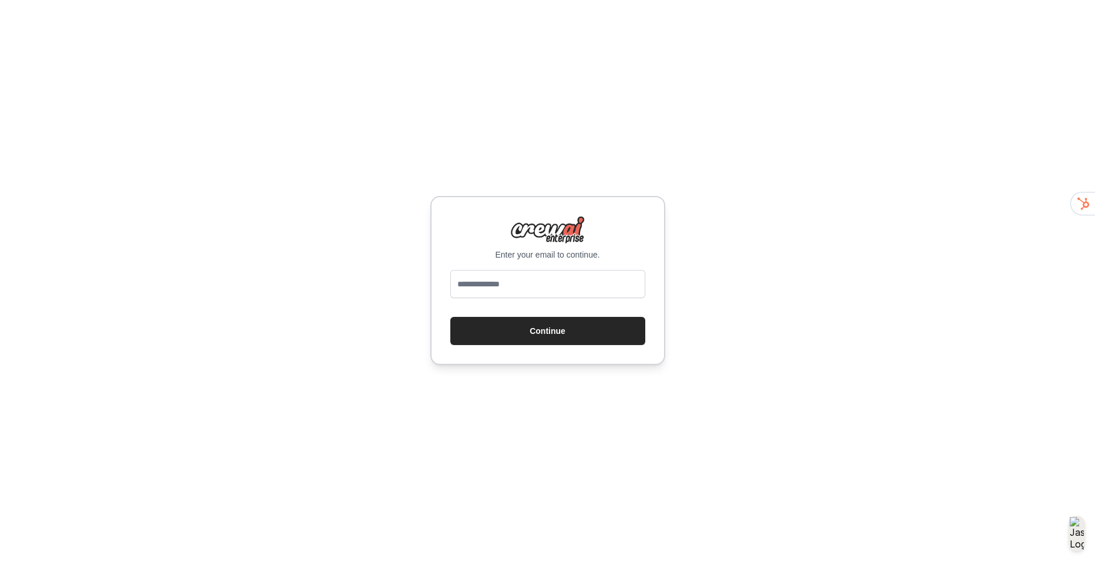
type input "**********"
click at [547, 325] on button "Continue" at bounding box center [547, 331] width 195 height 28
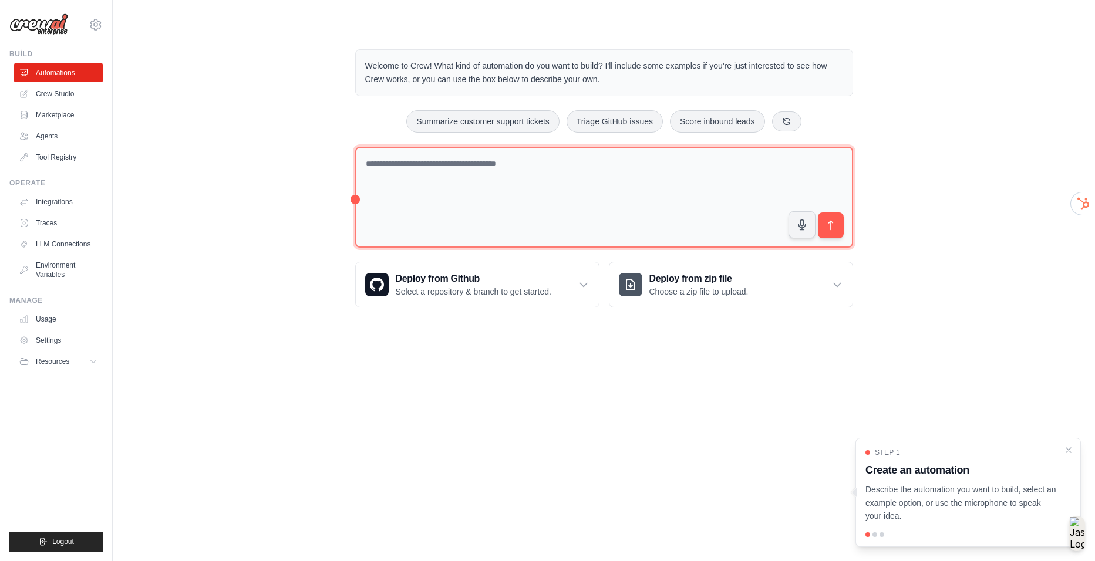
click at [536, 193] on textarea at bounding box center [604, 198] width 498 height 102
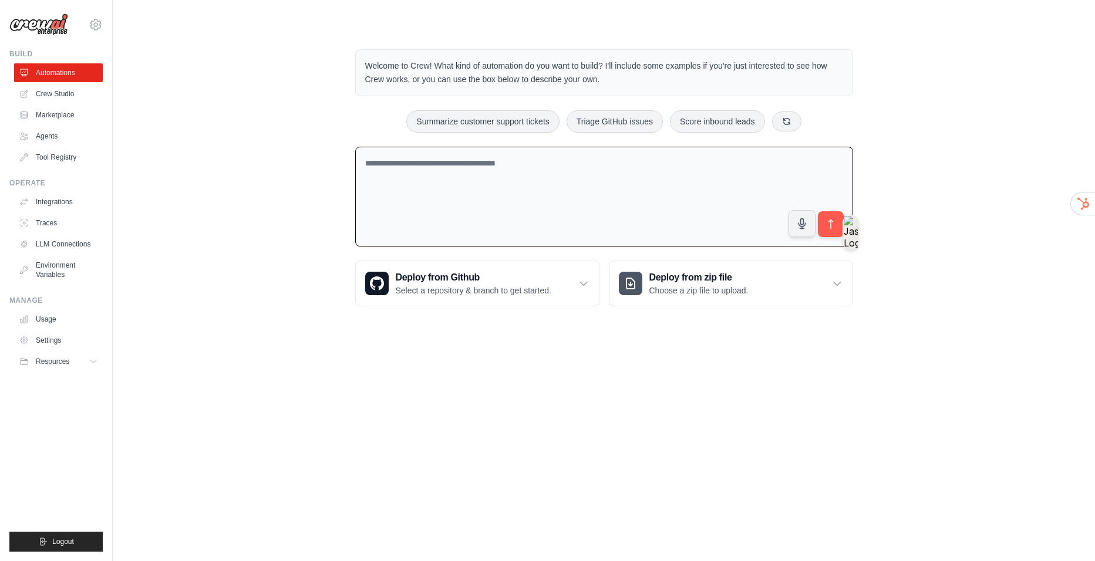
click at [488, 184] on textarea at bounding box center [604, 197] width 498 height 100
click at [63, 115] on link "Marketplace" at bounding box center [59, 115] width 89 height 19
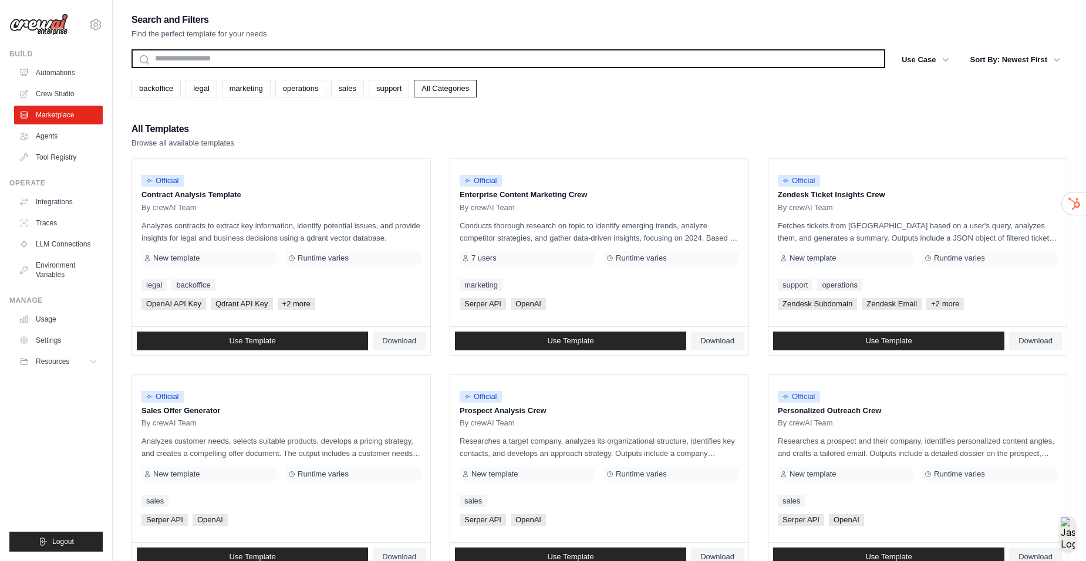
click at [241, 56] on input "text" at bounding box center [509, 58] width 754 height 19
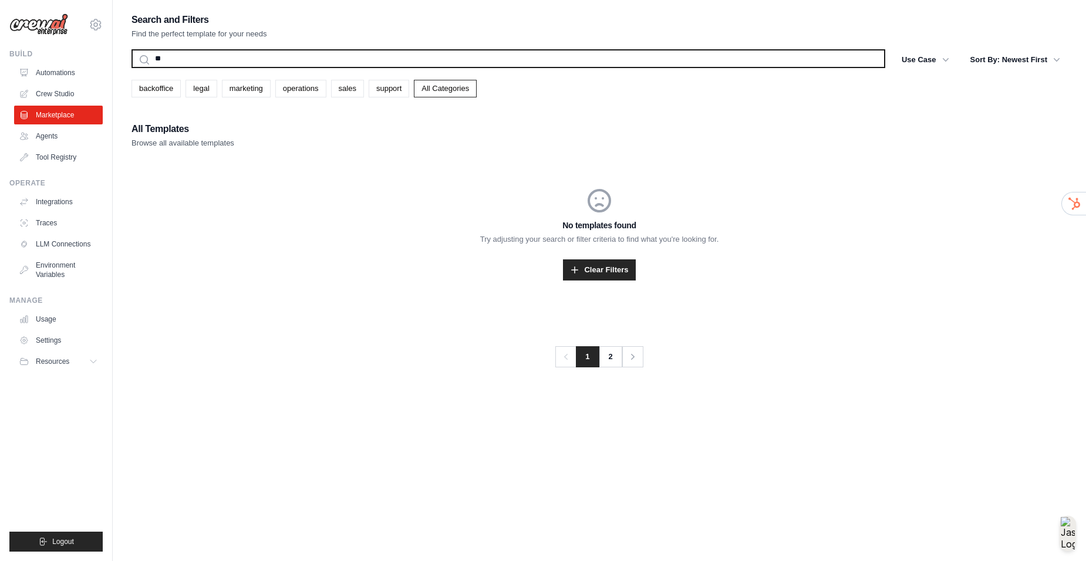
type input "*"
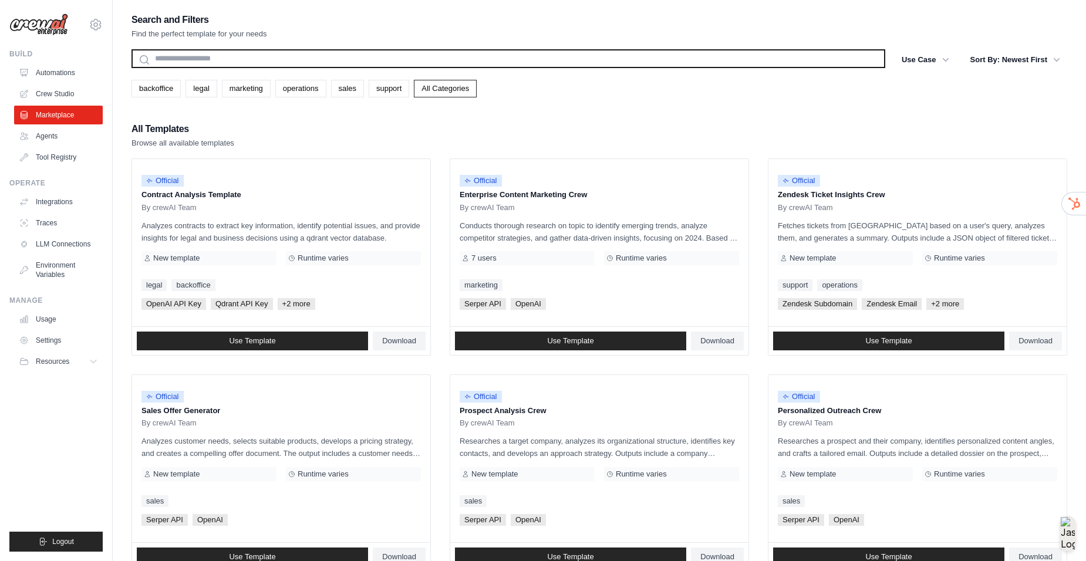
type input "*"
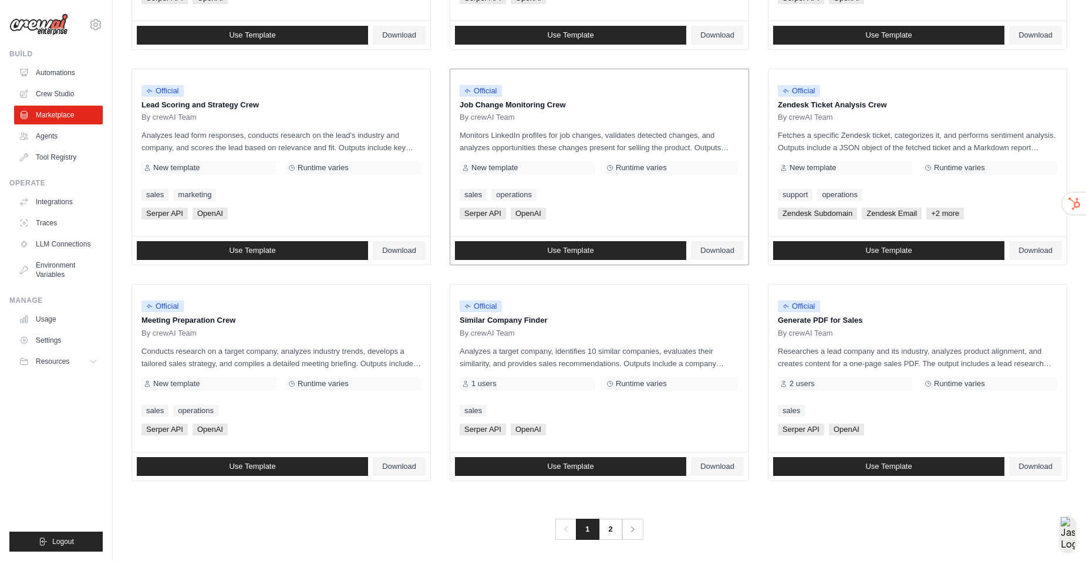
scroll to position [527, 0]
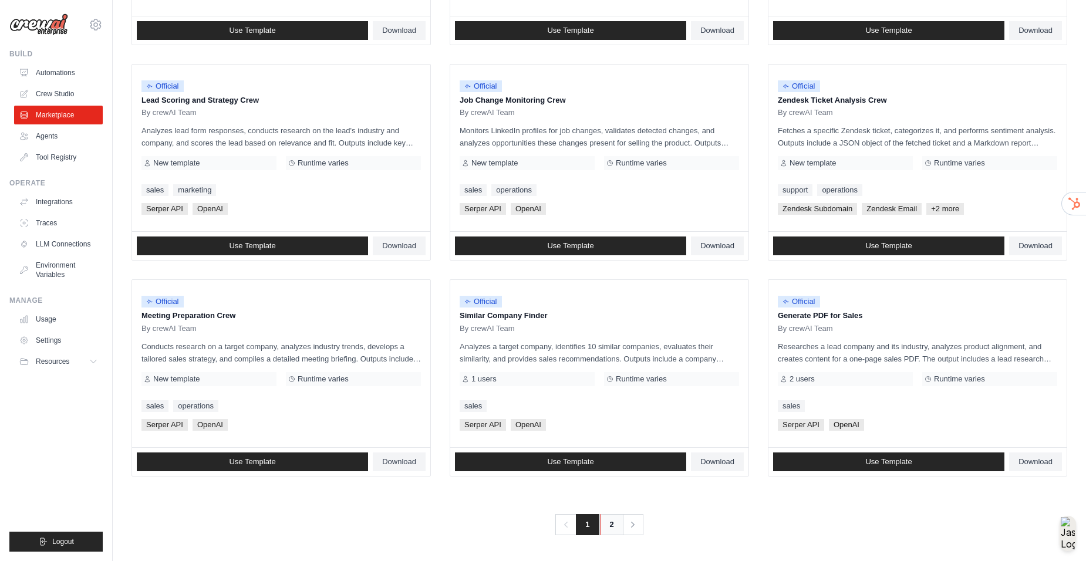
click at [611, 522] on link "2" at bounding box center [611, 524] width 23 height 21
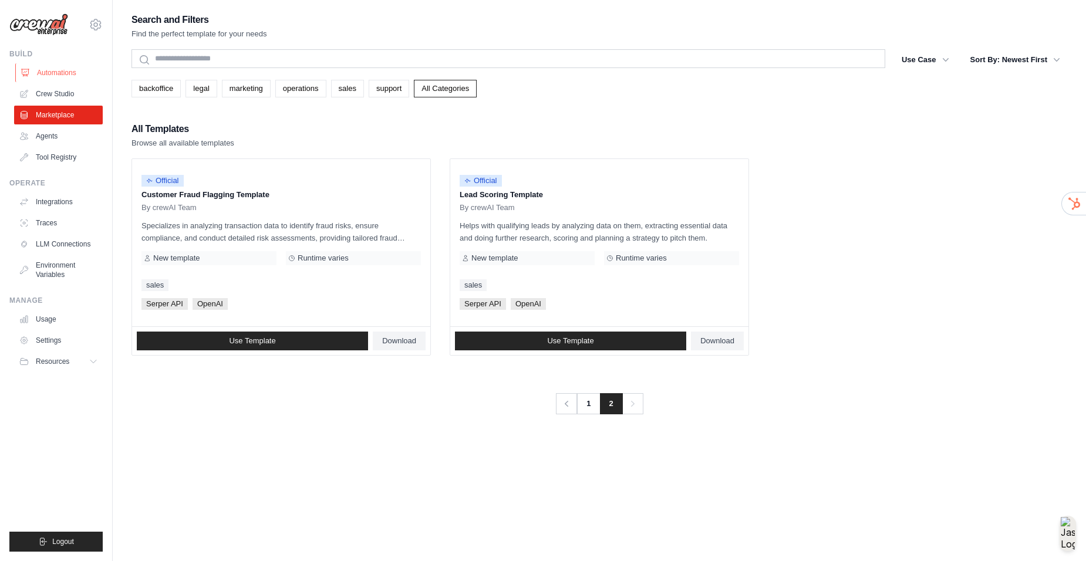
click at [82, 70] on link "Automations" at bounding box center [59, 72] width 89 height 19
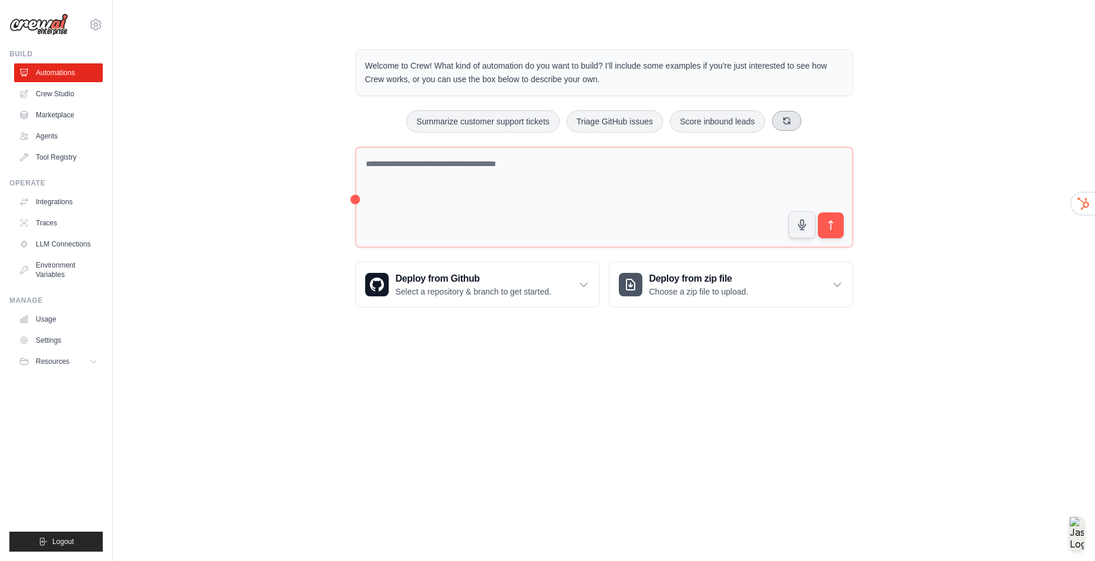
click at [776, 123] on button at bounding box center [786, 121] width 29 height 20
click at [473, 125] on button "Automate social media posting" at bounding box center [452, 121] width 132 height 22
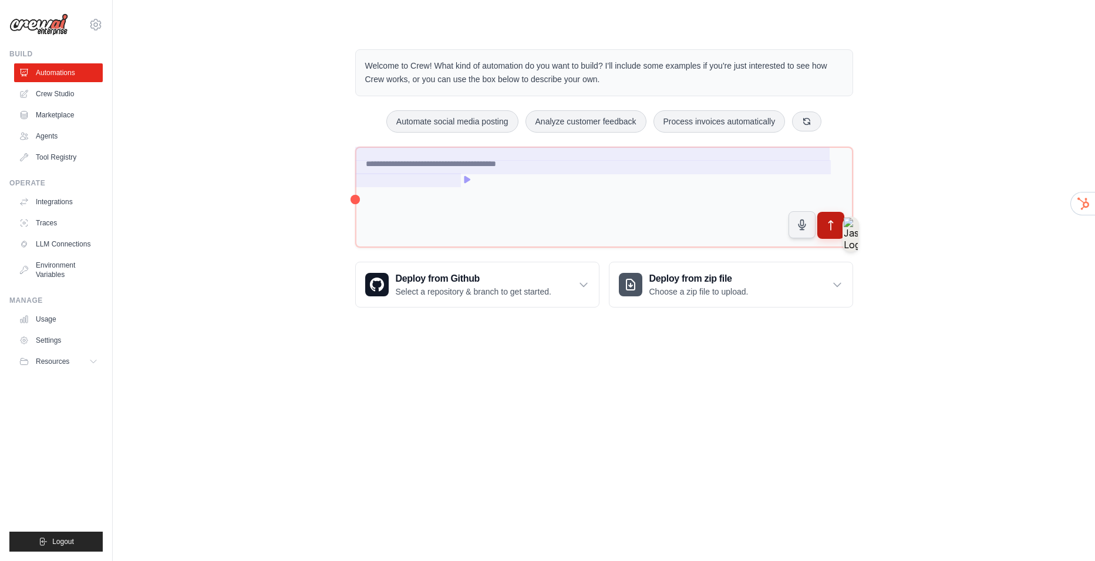
click at [831, 224] on icon "submit" at bounding box center [831, 225] width 4 height 9
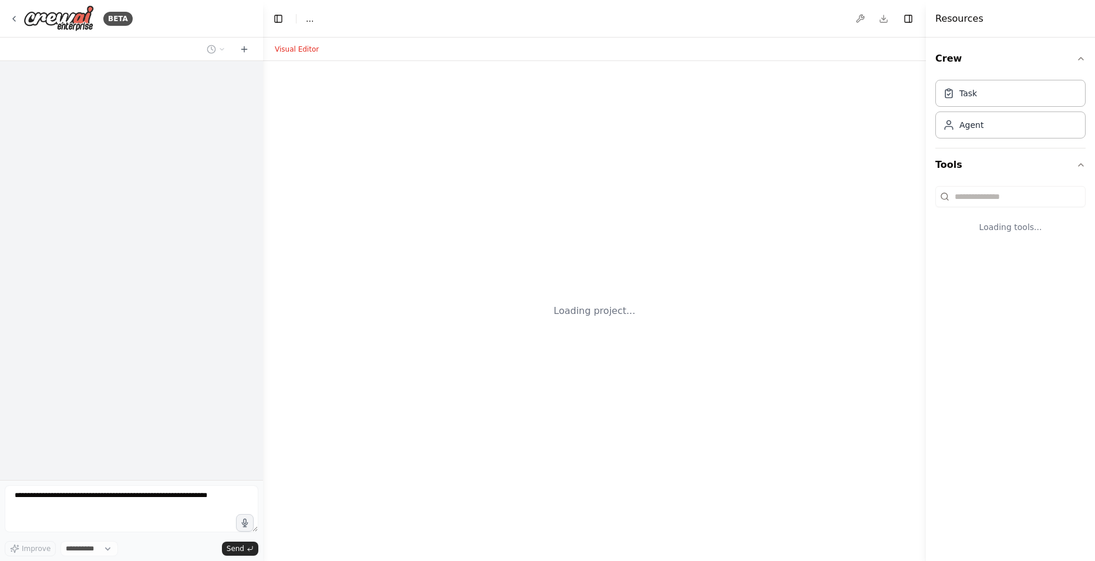
select select "****"
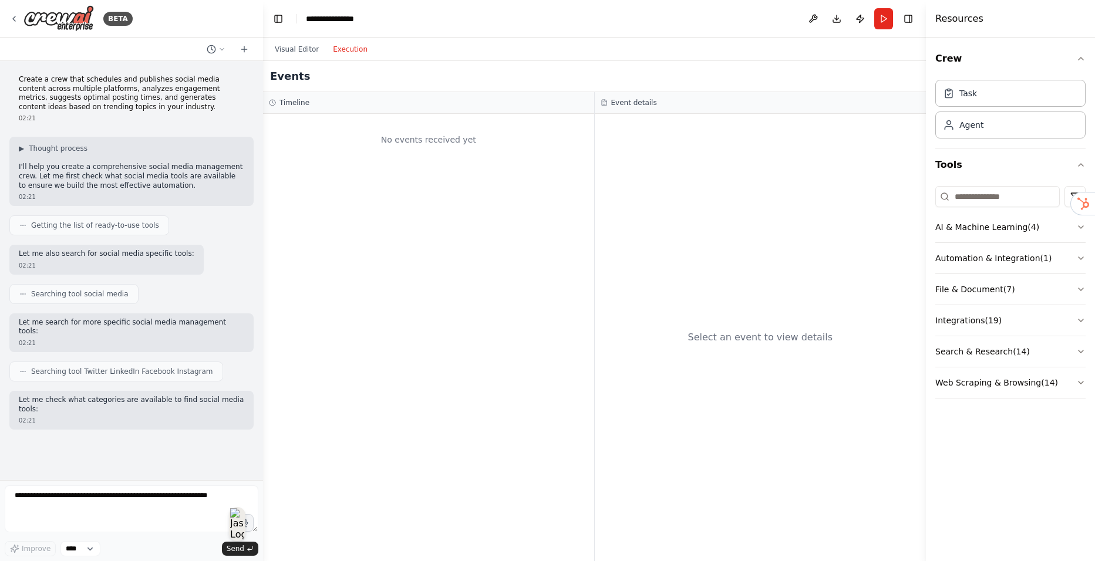
click at [345, 56] on button "Execution" at bounding box center [350, 49] width 49 height 14
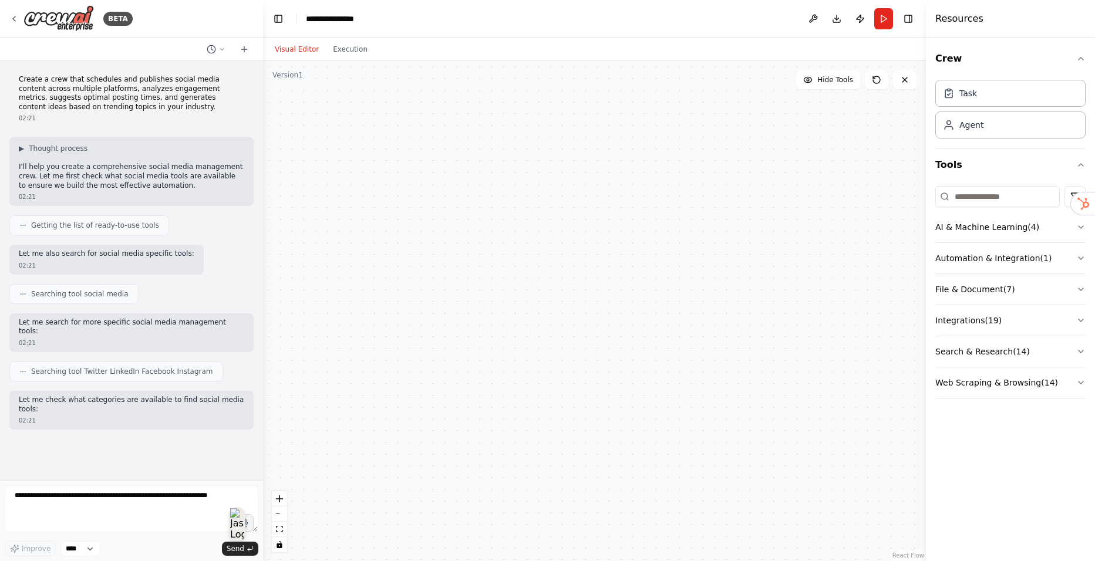
click at [290, 52] on button "Visual Editor" at bounding box center [297, 49] width 58 height 14
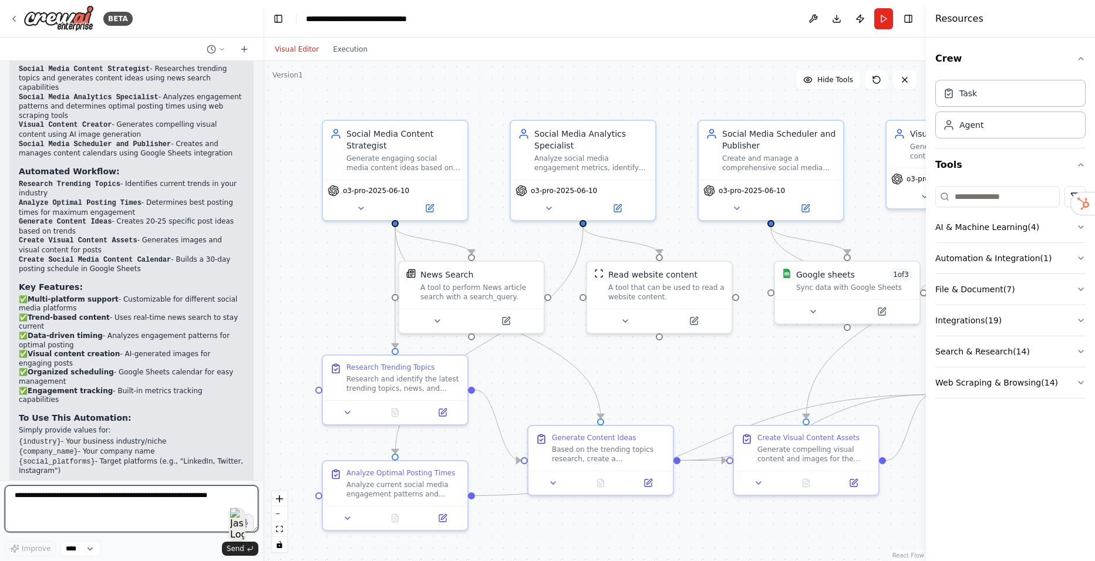
scroll to position [1114, 0]
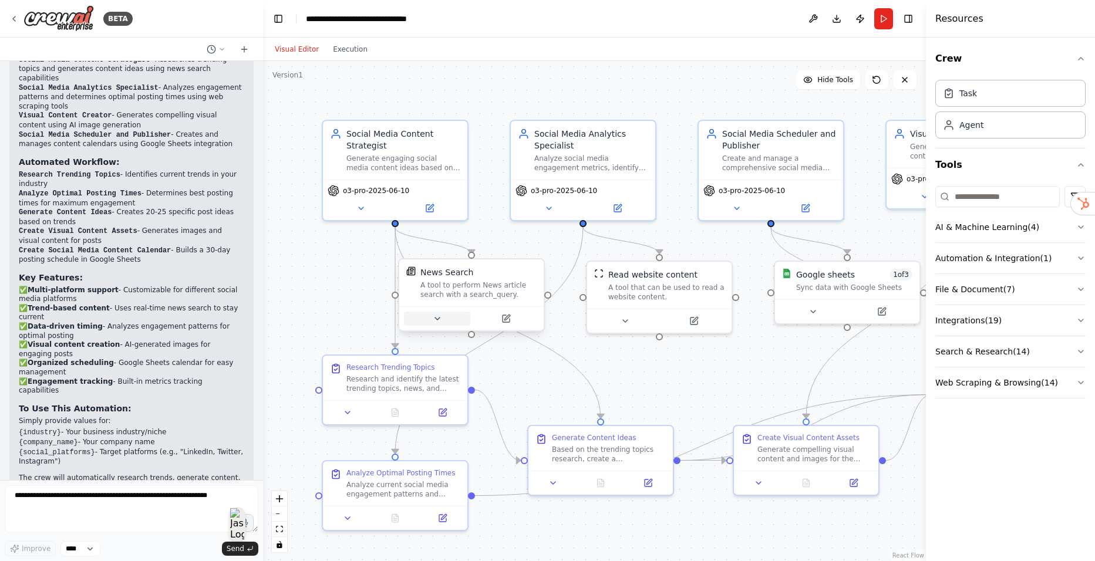
click at [437, 320] on icon at bounding box center [437, 319] width 5 height 2
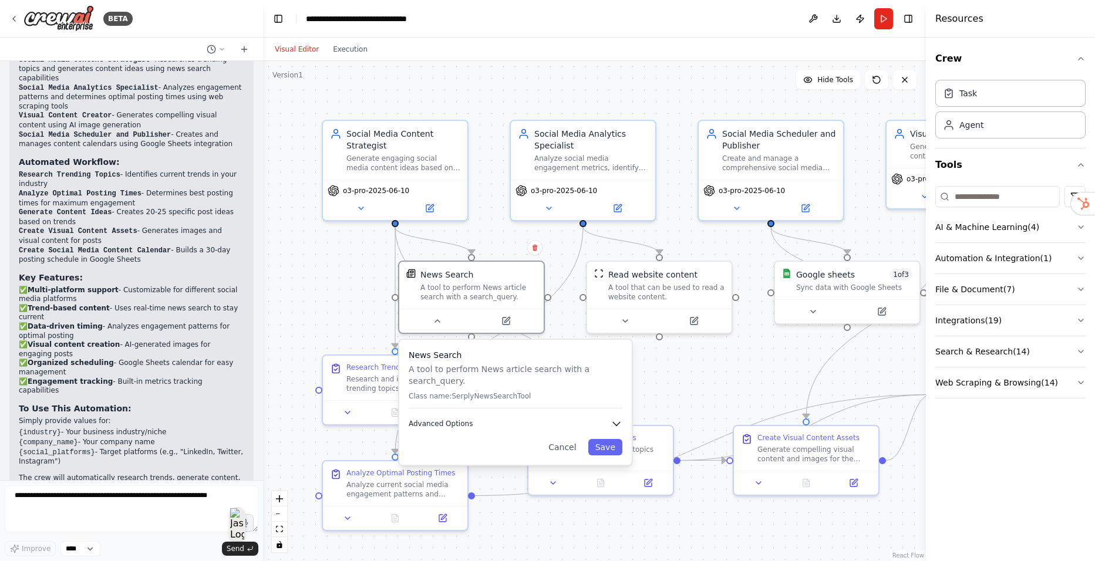
click at [470, 418] on button "Advanced Options" at bounding box center [516, 424] width 214 height 12
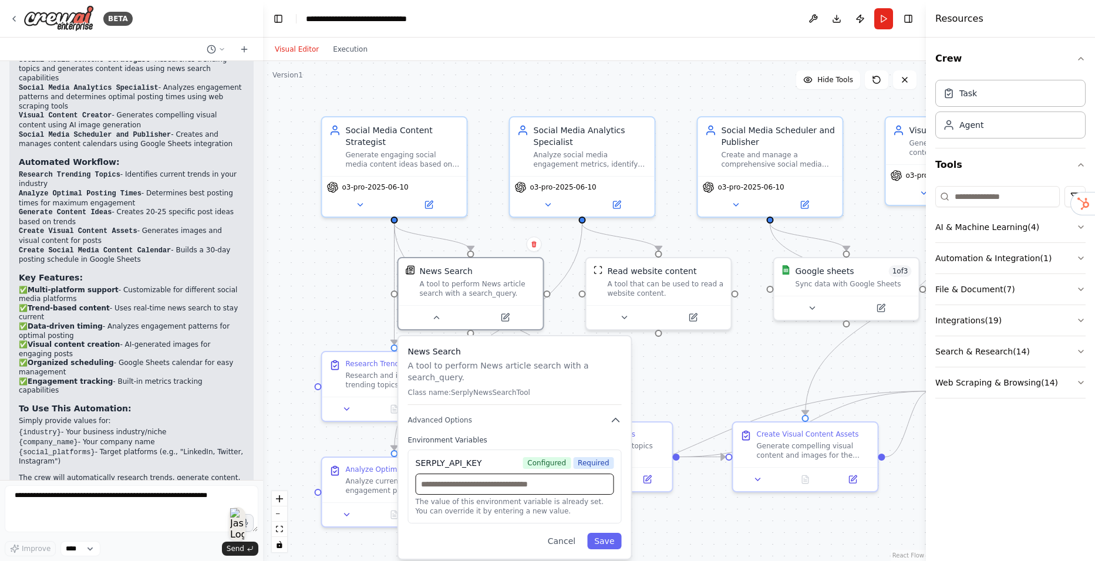
click at [490, 475] on input "text" at bounding box center [515, 484] width 198 height 21
click at [649, 294] on div "A tool that can be used to read a website content." at bounding box center [666, 286] width 116 height 19
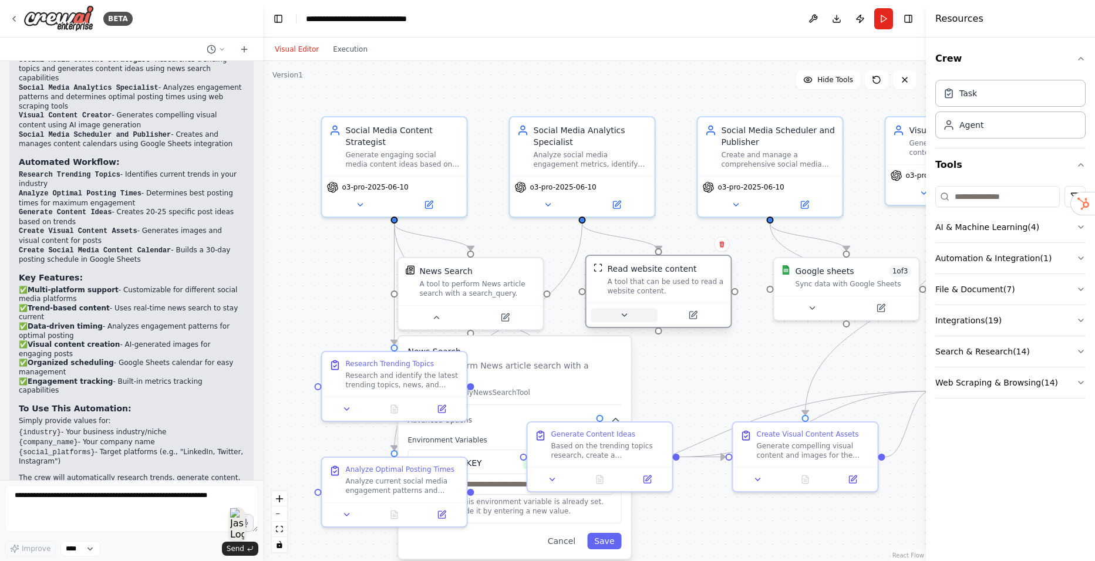
click at [619, 315] on icon at bounding box center [623, 315] width 9 height 9
click at [800, 410] on button "Save" at bounding box center [792, 411] width 34 height 16
click at [813, 307] on icon at bounding box center [812, 306] width 5 height 2
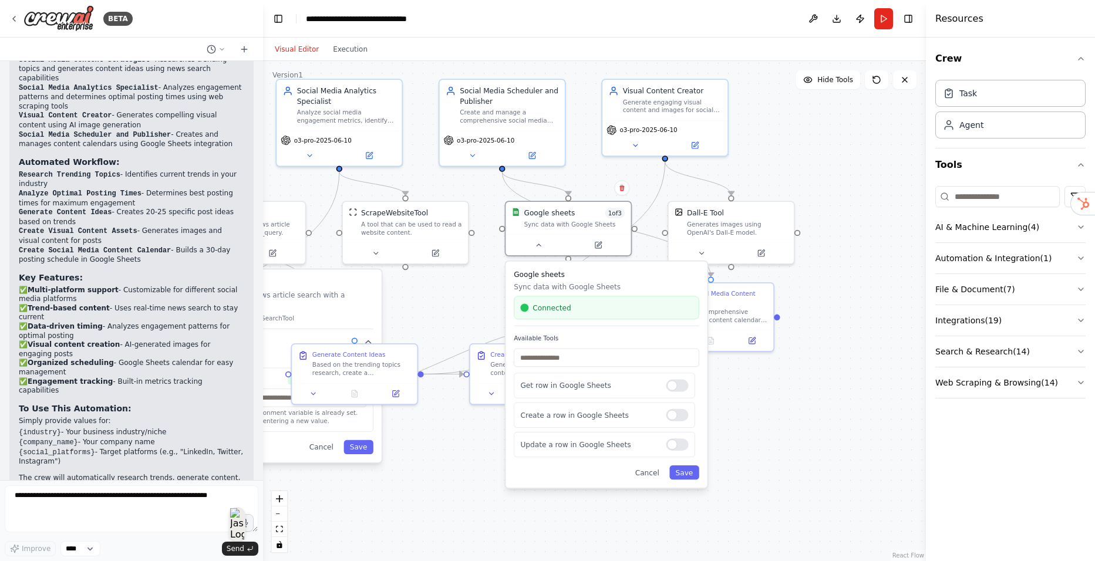
drag, startPoint x: 689, startPoint y: 386, endPoint x: 457, endPoint y: 317, distance: 242.1
click at [457, 317] on div ".deletable-edge-delete-btn { width: 20px; height: 20px; border: 0px solid #ffff…" at bounding box center [594, 311] width 663 height 500
click at [680, 389] on div at bounding box center [677, 386] width 22 height 12
click at [681, 444] on div at bounding box center [677, 445] width 22 height 12
click at [689, 481] on div "Google sheets Sync data with Google Sheets Connected Available Tools Get row in…" at bounding box center [606, 374] width 201 height 227
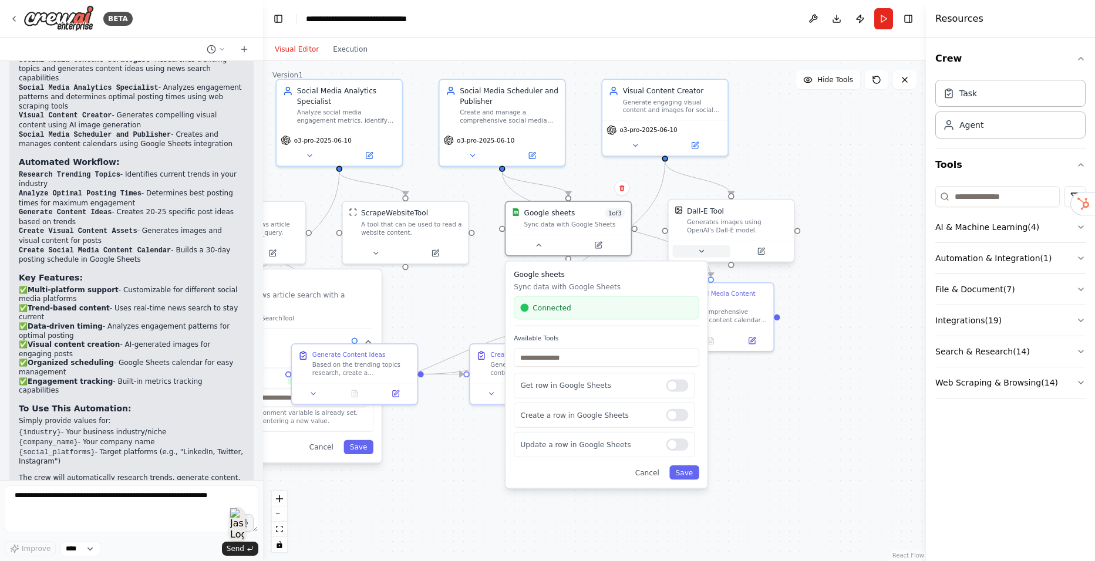
click at [705, 253] on icon at bounding box center [702, 251] width 8 height 8
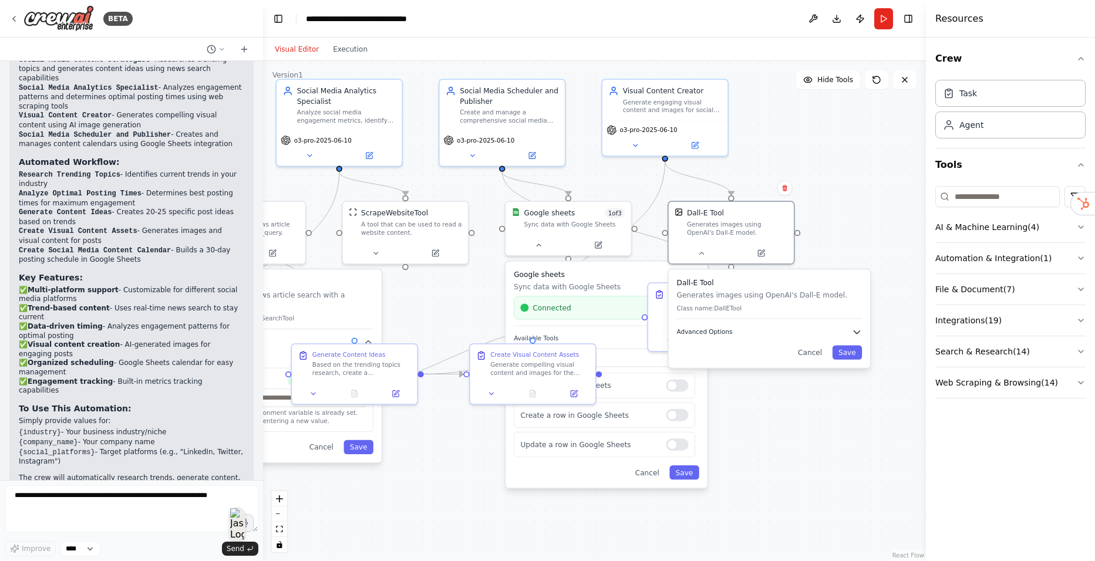
click at [759, 332] on button "Advanced Options" at bounding box center [770, 332] width 186 height 10
click at [749, 335] on button "Advanced Options" at bounding box center [775, 332] width 186 height 10
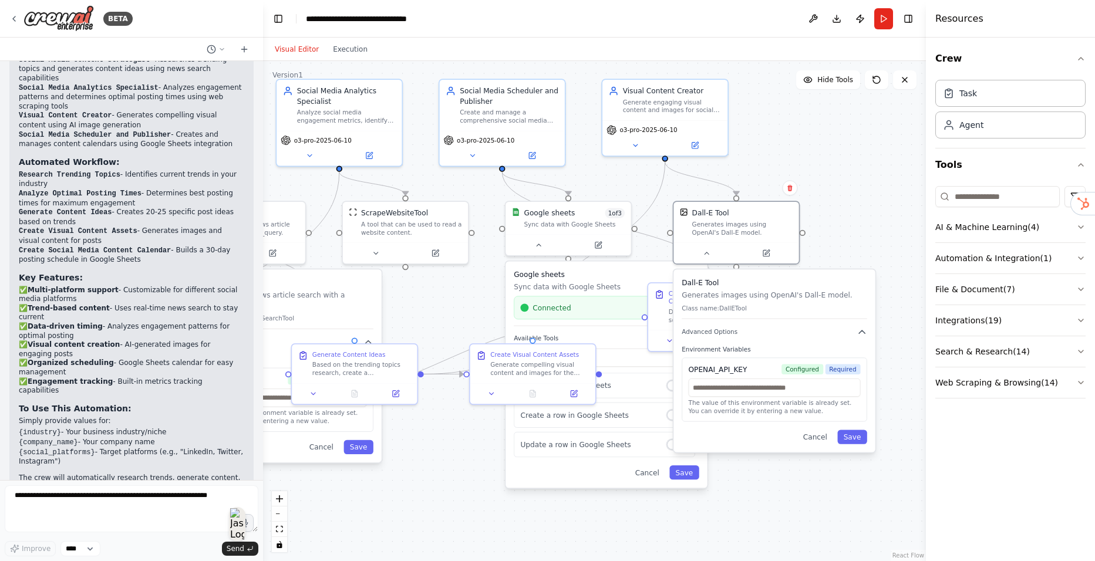
click at [867, 226] on div ".deletable-edge-delete-btn { width: 20px; height: 20px; border: 0px solid #ffff…" at bounding box center [594, 311] width 663 height 500
click at [813, 437] on button "Cancel" at bounding box center [815, 437] width 36 height 14
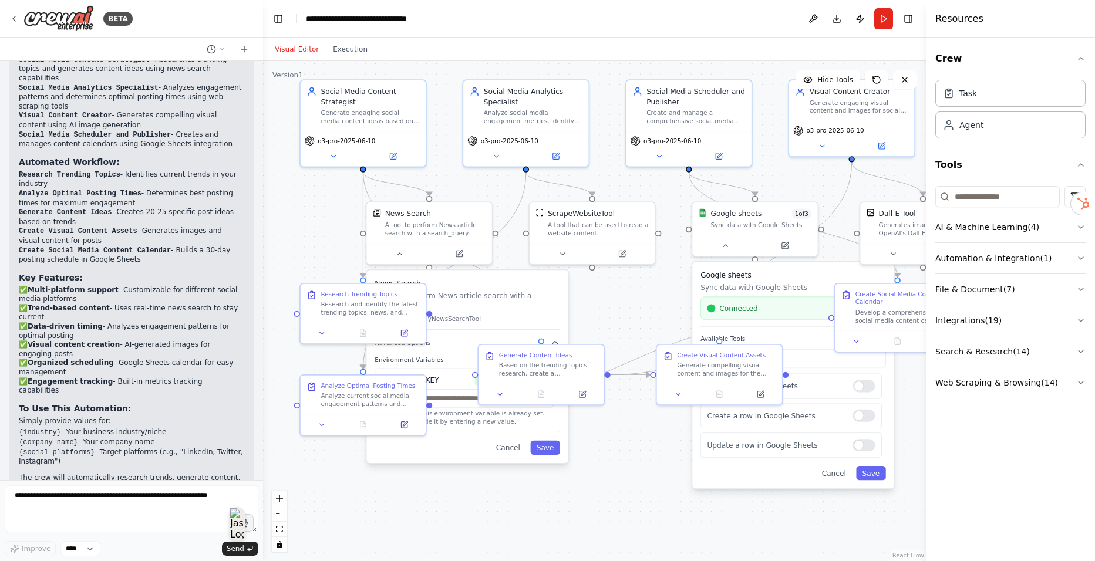
drag, startPoint x: 460, startPoint y: 433, endPoint x: 634, endPoint y: 449, distance: 173.9
click at [635, 438] on div ".deletable-edge-delete-btn { width: 20px; height: 20px; border: 0px solid #ffff…" at bounding box center [594, 311] width 663 height 500
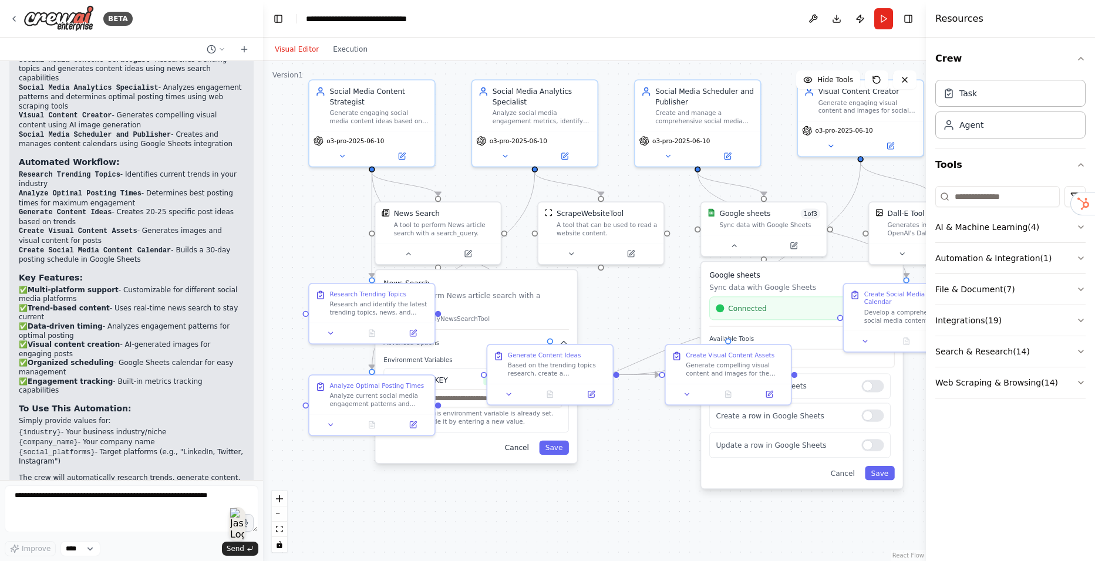
click at [525, 443] on button "Cancel" at bounding box center [517, 448] width 36 height 14
click at [844, 480] on button "Cancel" at bounding box center [842, 473] width 36 height 14
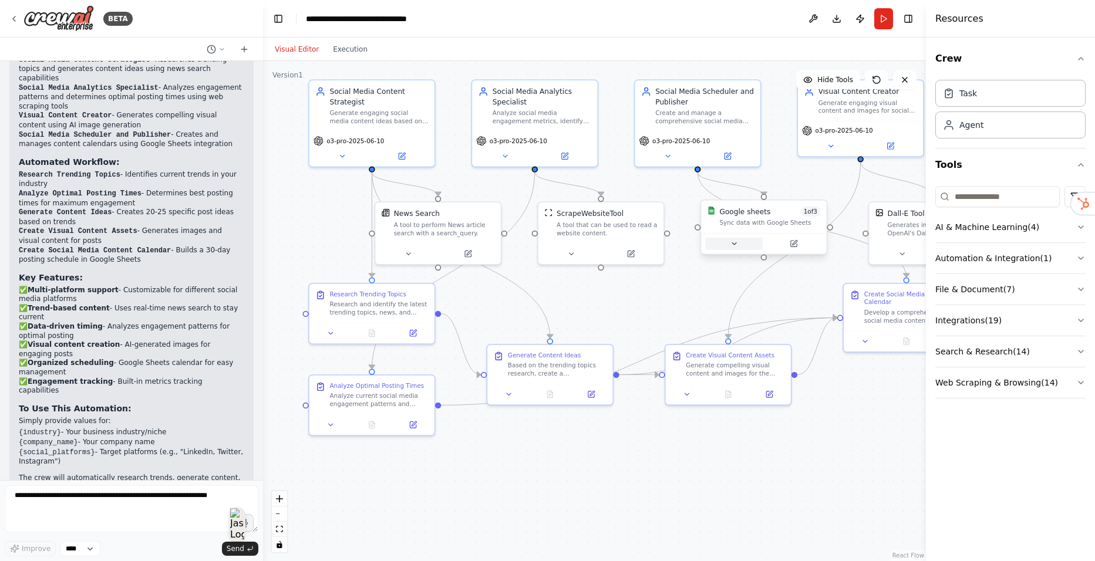
click at [732, 244] on icon at bounding box center [734, 244] width 8 height 8
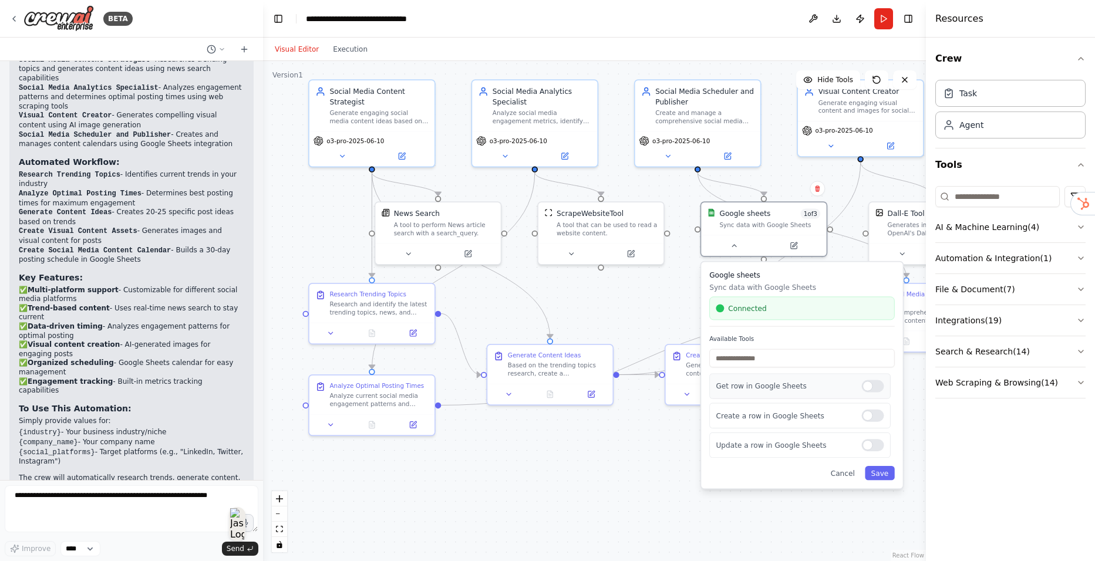
click at [873, 390] on div at bounding box center [872, 386] width 22 height 12
click at [865, 446] on div at bounding box center [872, 445] width 22 height 12
click at [880, 477] on button "Save" at bounding box center [880, 473] width 30 height 14
click at [890, 474] on button "Save" at bounding box center [885, 473] width 30 height 14
click at [741, 245] on icon at bounding box center [739, 244] width 8 height 8
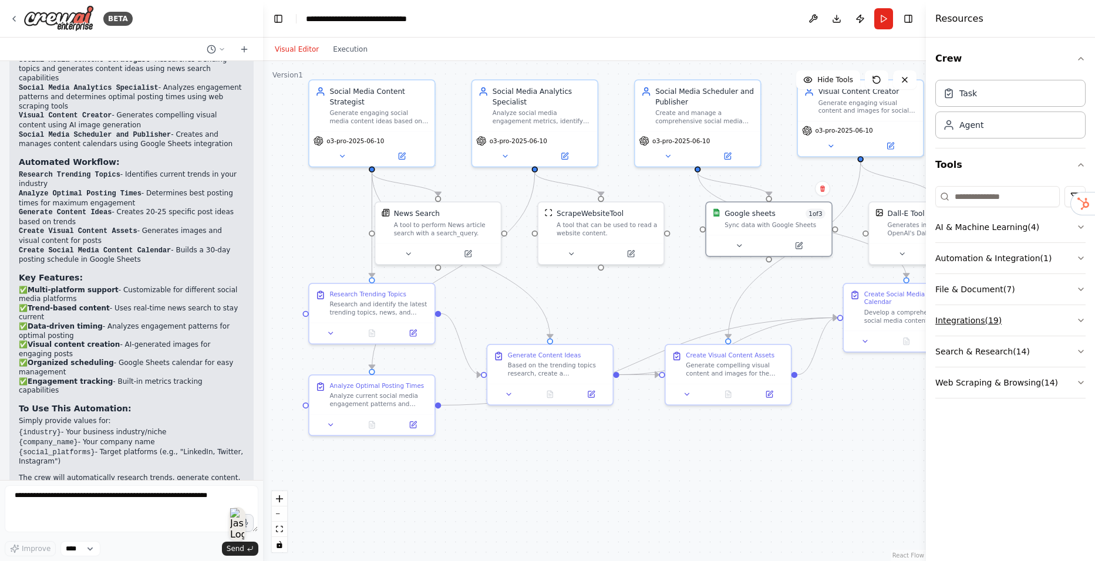
click at [978, 309] on button "Integrations ( 19 )" at bounding box center [1010, 320] width 150 height 31
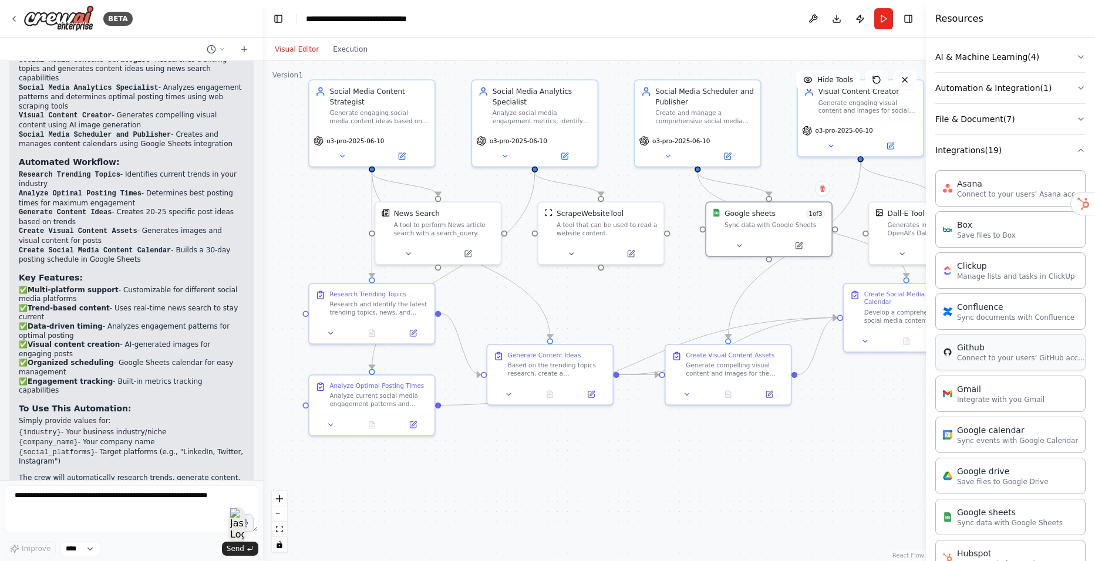
scroll to position [176, 0]
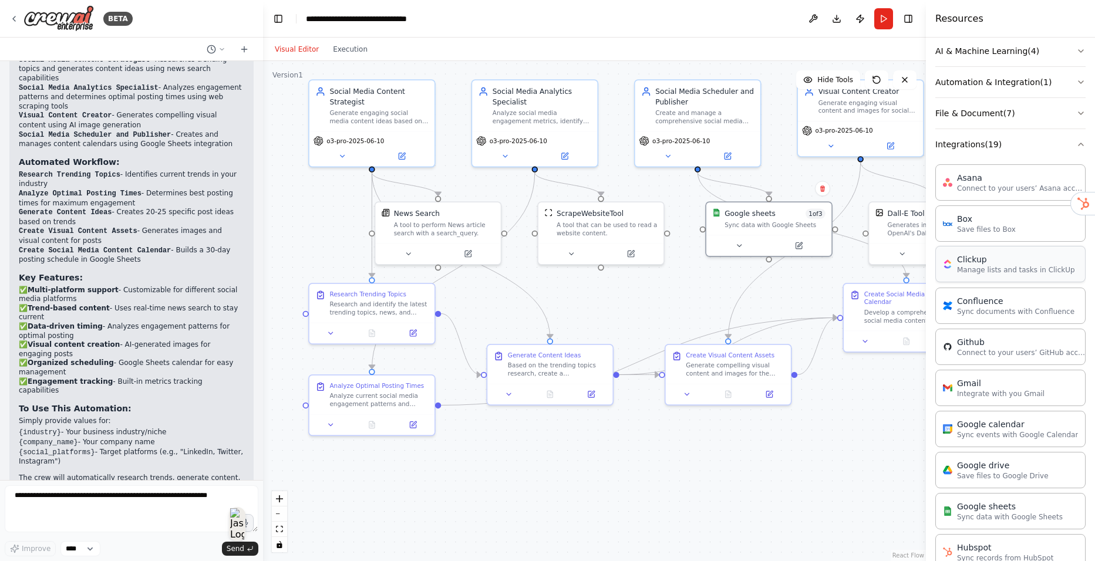
click at [1032, 265] on div "Clickup" at bounding box center [1016, 260] width 118 height 12
click at [965, 271] on p "Manage lists and tasks in ClickUp" at bounding box center [1016, 269] width 118 height 9
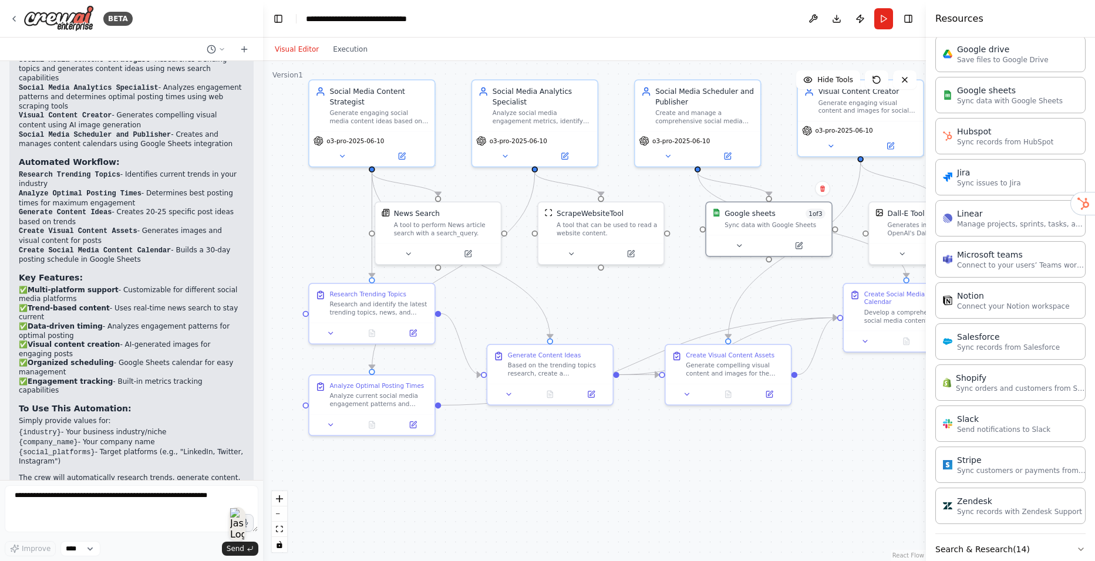
scroll to position [646, 0]
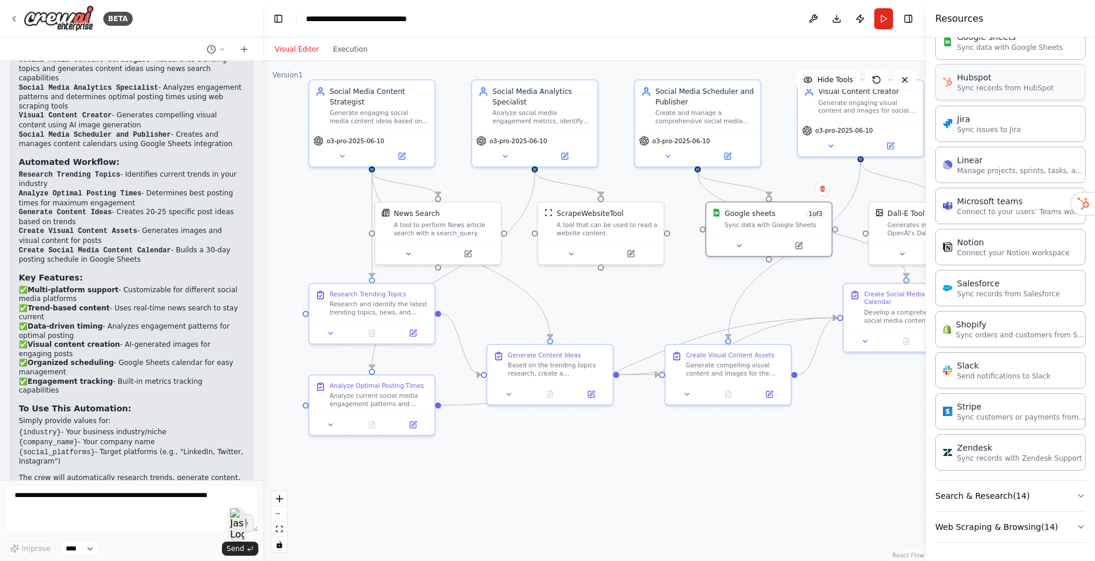
click at [994, 87] on p "Sync records from HubSpot" at bounding box center [1005, 87] width 96 height 9
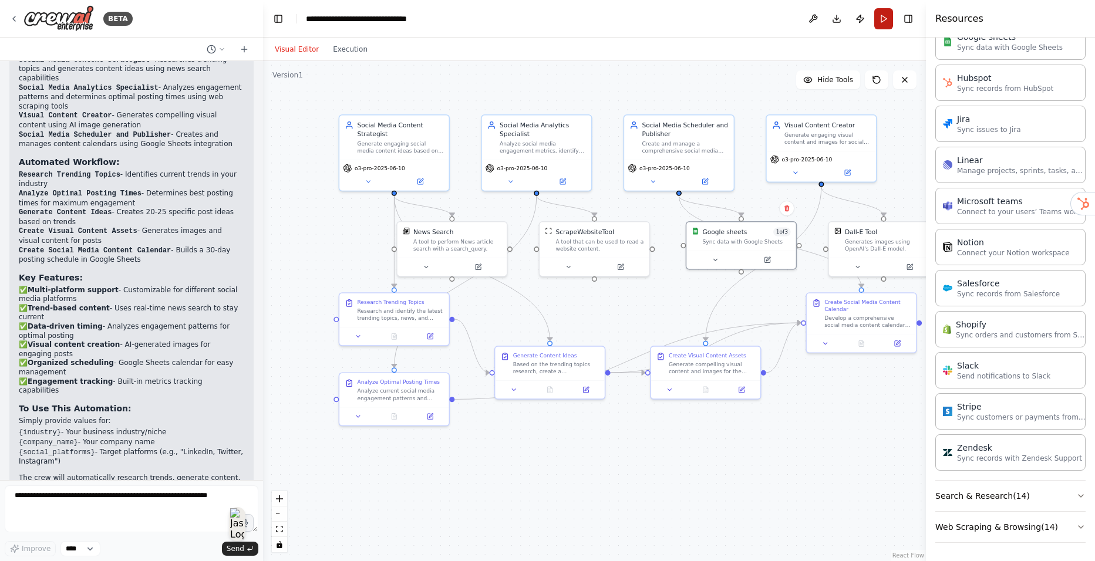
click at [877, 14] on button "Run" at bounding box center [883, 18] width 19 height 21
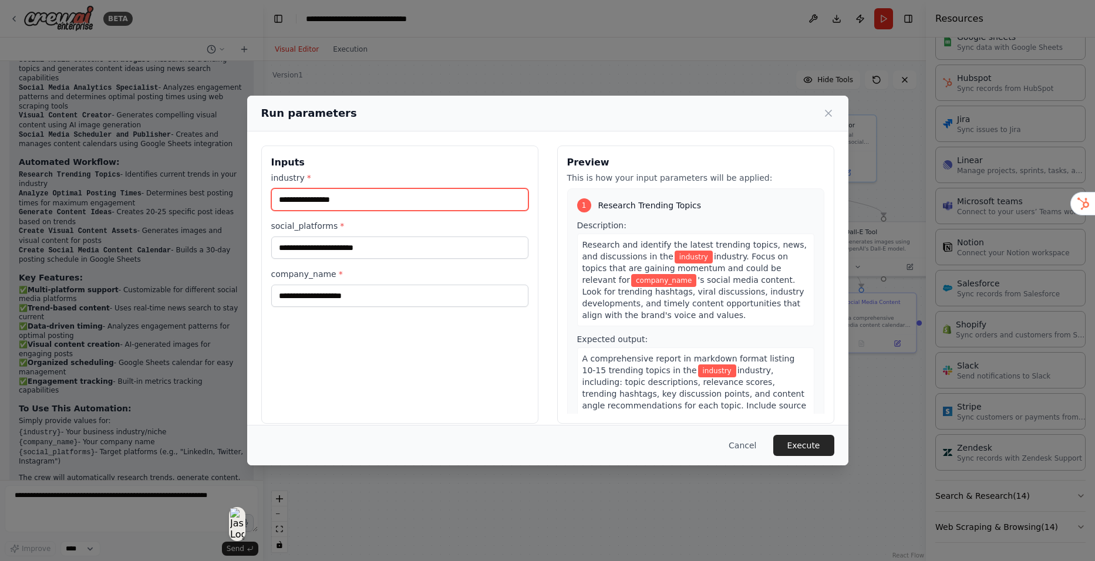
click at [382, 204] on input "industry *" at bounding box center [399, 199] width 257 height 22
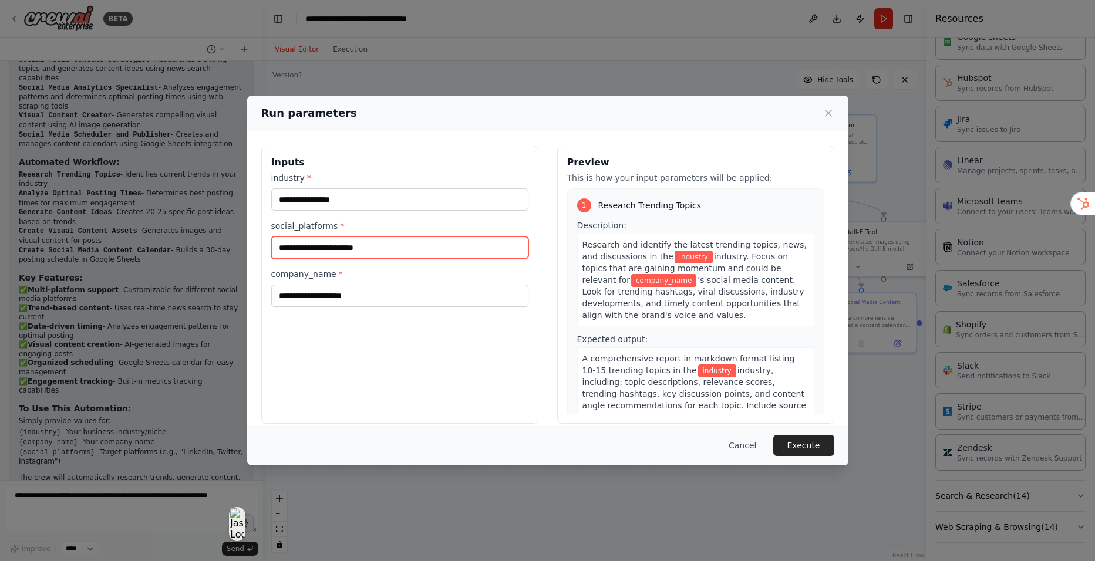
click at [371, 250] on input "social_platforms *" at bounding box center [399, 248] width 257 height 22
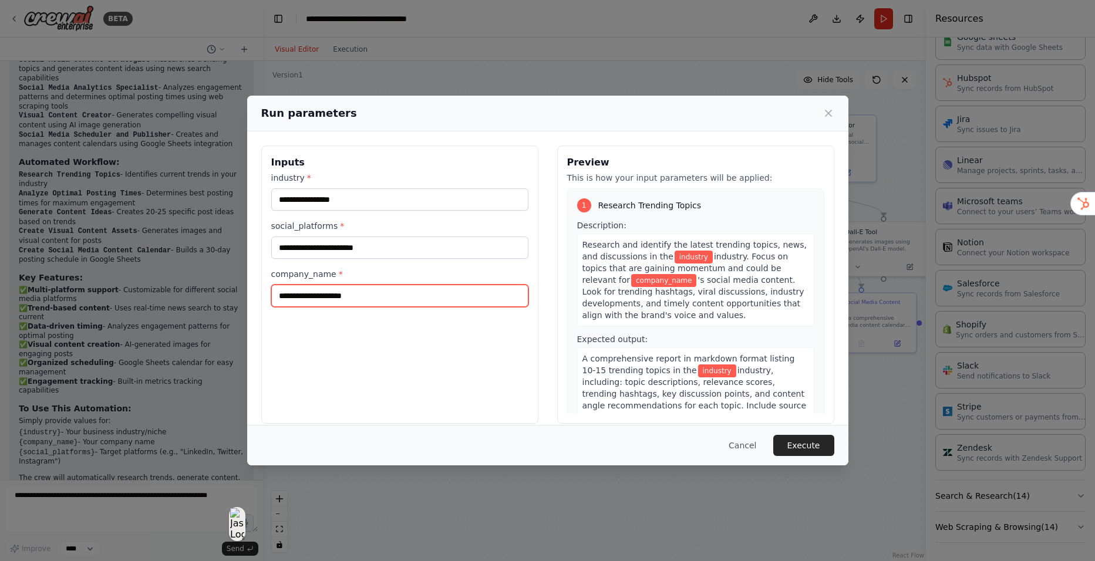
click at [362, 301] on input "company_name *" at bounding box center [399, 296] width 257 height 22
click at [830, 112] on icon at bounding box center [829, 113] width 12 height 12
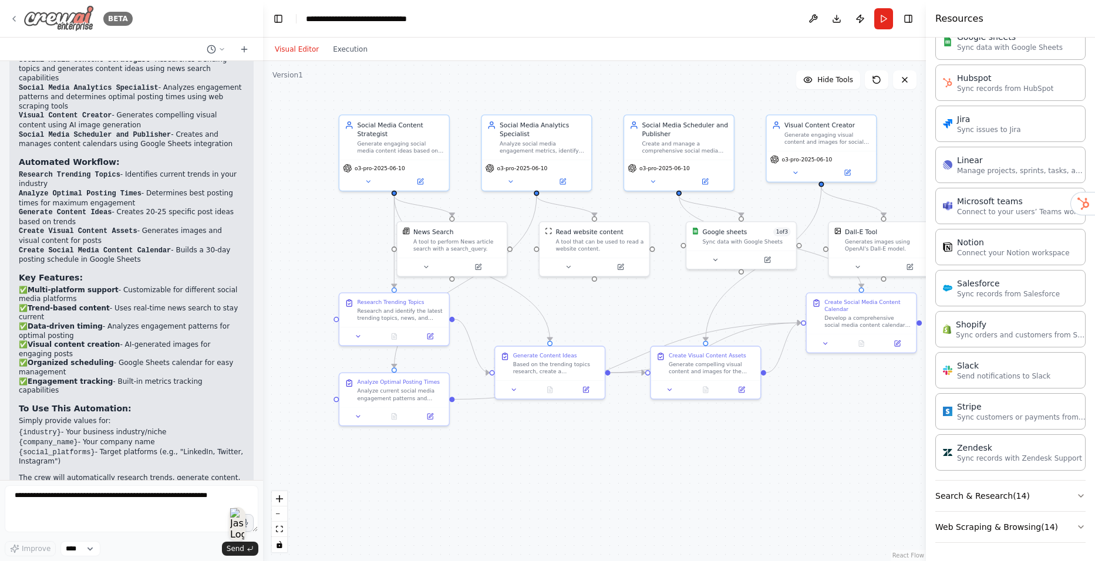
click at [16, 15] on icon at bounding box center [13, 18] width 9 height 9
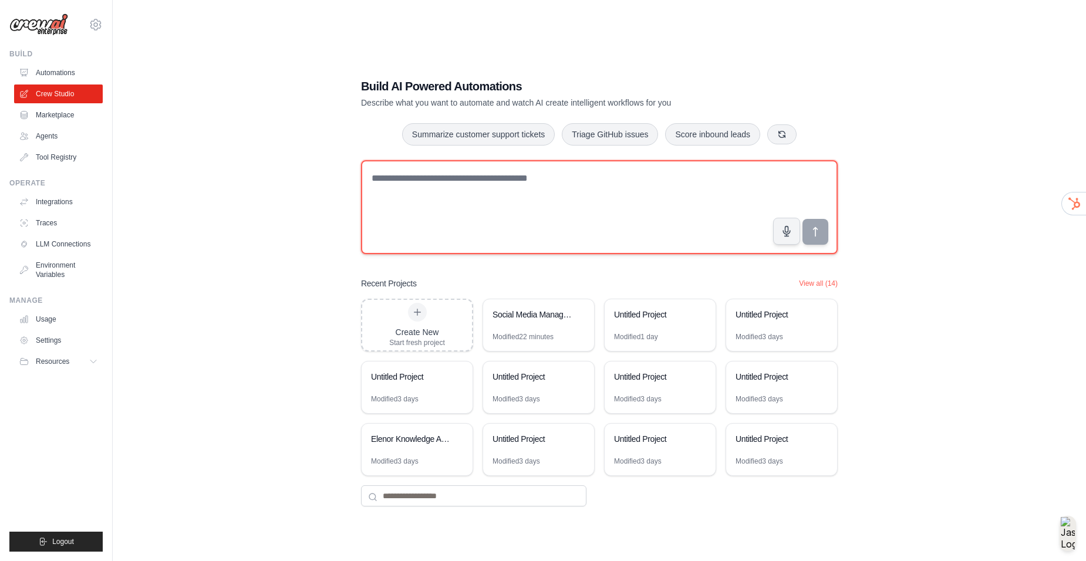
click at [467, 181] on textarea at bounding box center [599, 207] width 477 height 94
